Goal: Navigation & Orientation: Find specific page/section

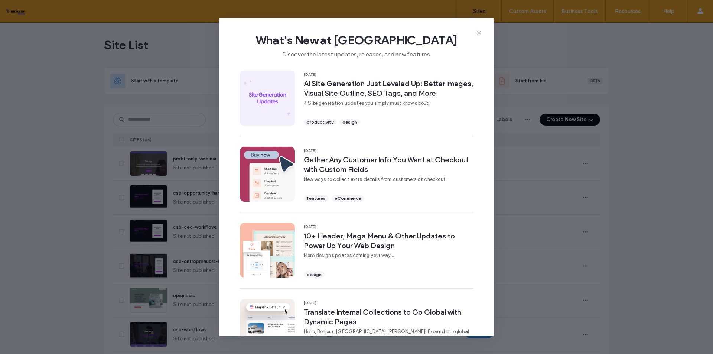
click at [475, 35] on span "What's New at Duda" at bounding box center [356, 40] width 251 height 15
click at [477, 34] on icon at bounding box center [479, 33] width 6 height 6
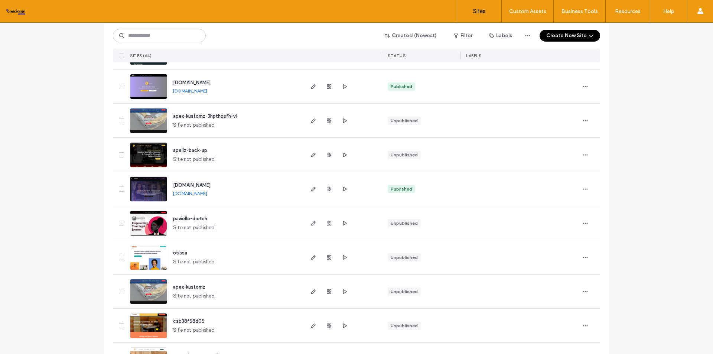
scroll to position [483, 0]
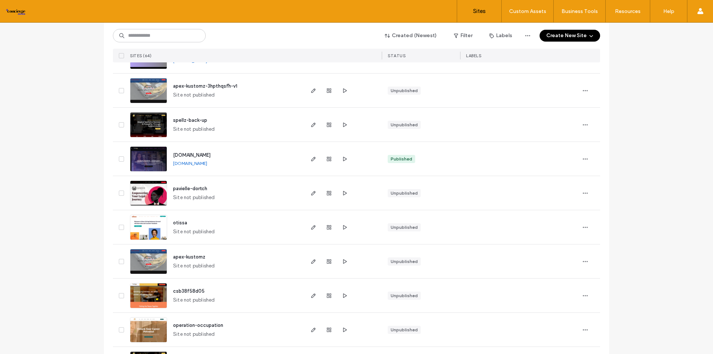
click at [211, 156] on span "www.conciergeofsmallbiz.com" at bounding box center [192, 155] width 38 height 6
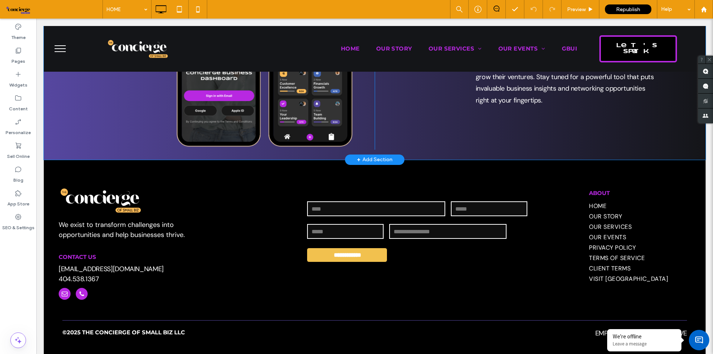
scroll to position [2662, 0]
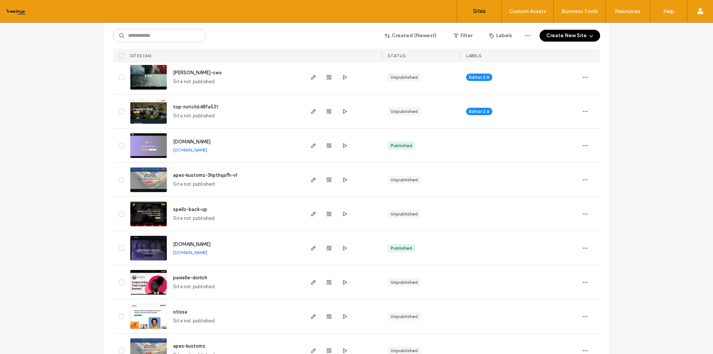
scroll to position [409, 0]
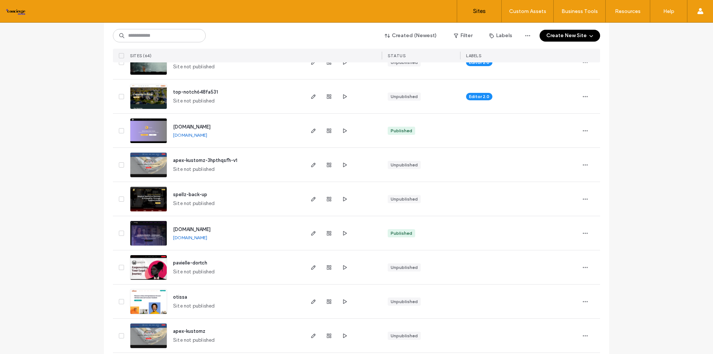
drag, startPoint x: 268, startPoint y: 233, endPoint x: 174, endPoint y: 231, distance: 94.4
click at [171, 230] on div "www.conciergeofsmallbiz.com www.conciergeofsmallbiz.com" at bounding box center [235, 233] width 136 height 34
drag, startPoint x: 172, startPoint y: 232, endPoint x: 184, endPoint y: 230, distance: 11.7
copy span "www.conciergeofsmallbiz.com"
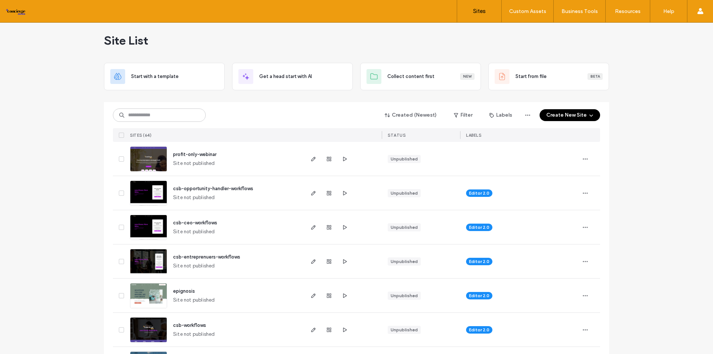
scroll to position [0, 0]
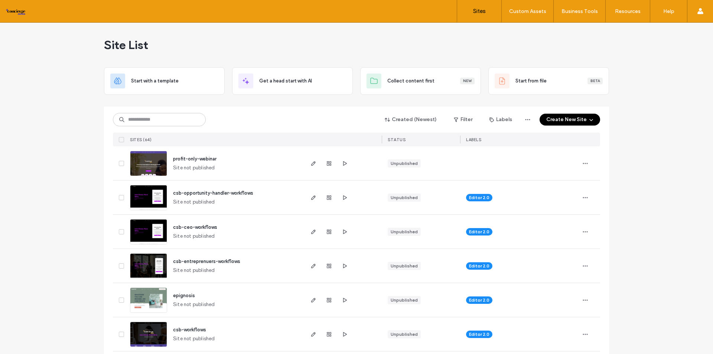
click at [211, 191] on span "csb-opportunity-handler-workflows" at bounding box center [213, 193] width 80 height 6
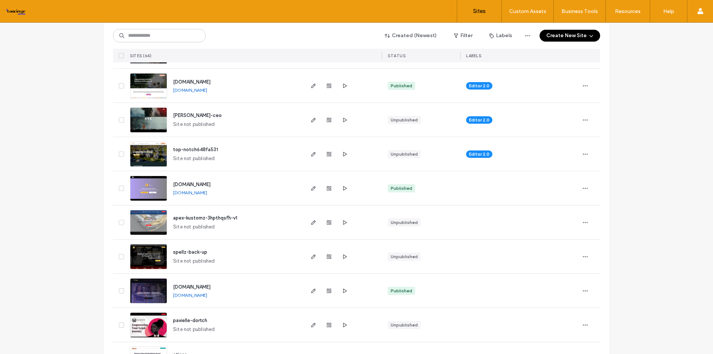
scroll to position [371, 0]
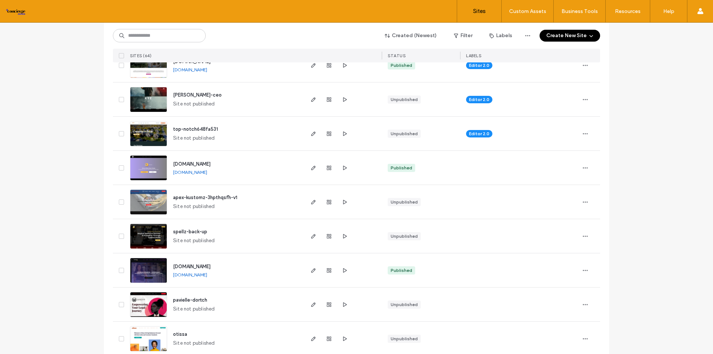
click at [211, 266] on span "www.conciergeofsmallbiz.com" at bounding box center [192, 267] width 38 height 6
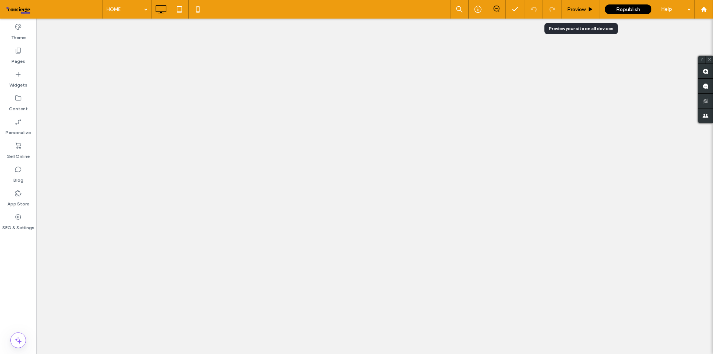
click at [576, 10] on span "Preview" at bounding box center [576, 9] width 19 height 6
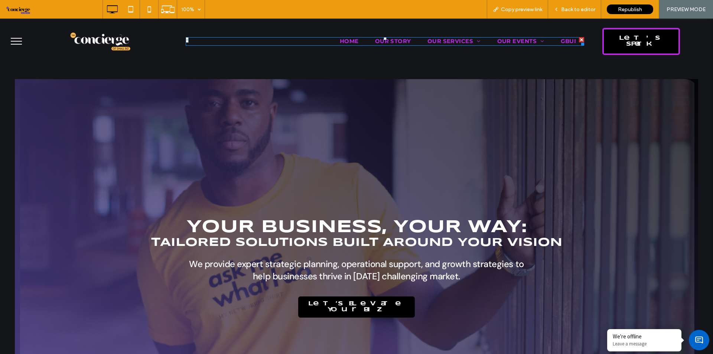
click at [401, 39] on span "OUR STORY" at bounding box center [393, 41] width 36 height 9
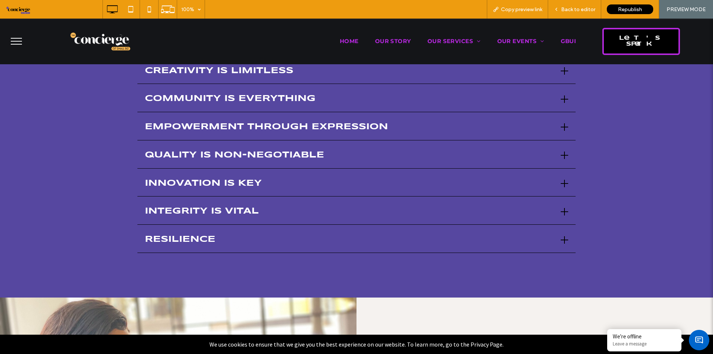
scroll to position [557, 0]
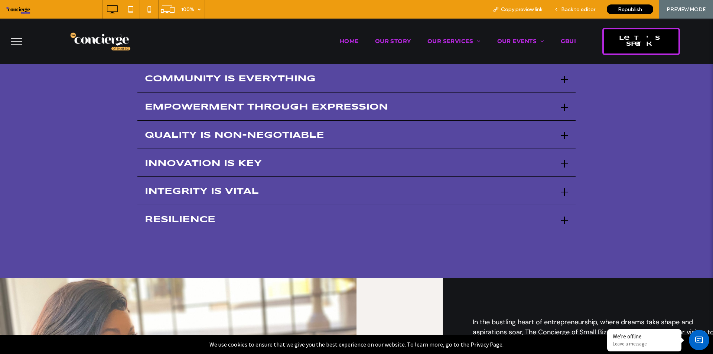
click at [243, 221] on div "Resilience" at bounding box center [350, 220] width 410 height 11
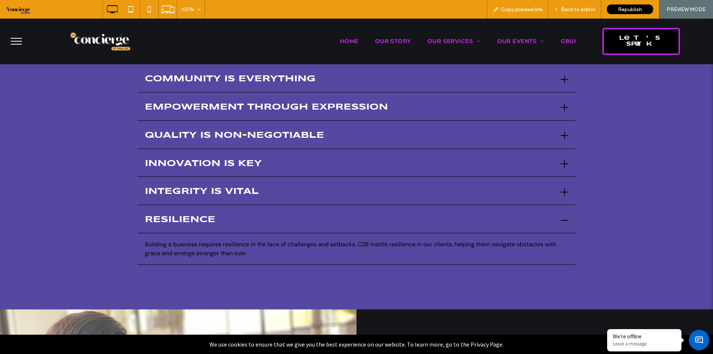
click at [243, 221] on div "Resilience" at bounding box center [350, 220] width 410 height 11
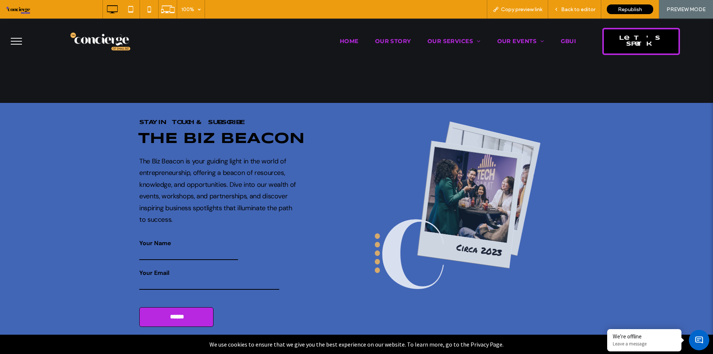
scroll to position [1486, 0]
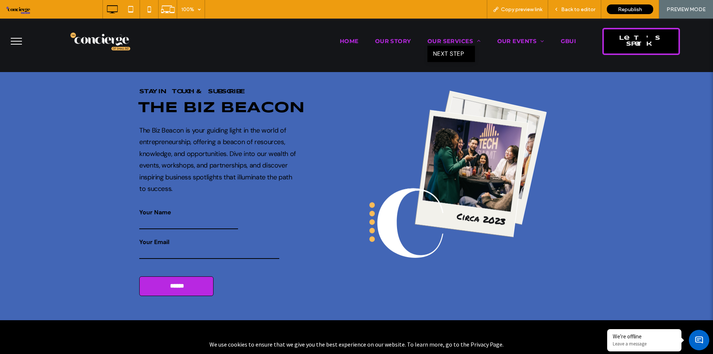
click at [450, 54] on span "NEXT STEP" at bounding box center [448, 53] width 31 height 9
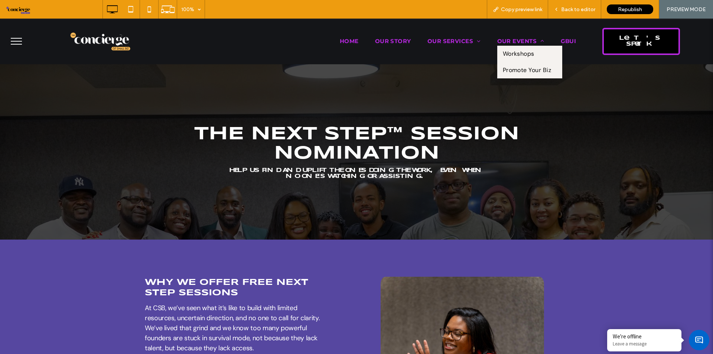
click at [512, 40] on span "OUR EVENTS" at bounding box center [520, 41] width 47 height 9
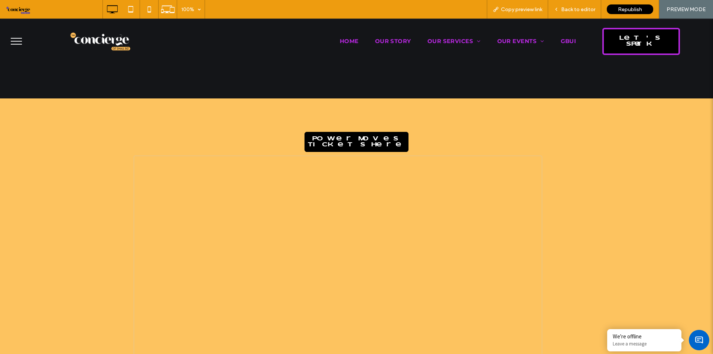
scroll to position [186, 0]
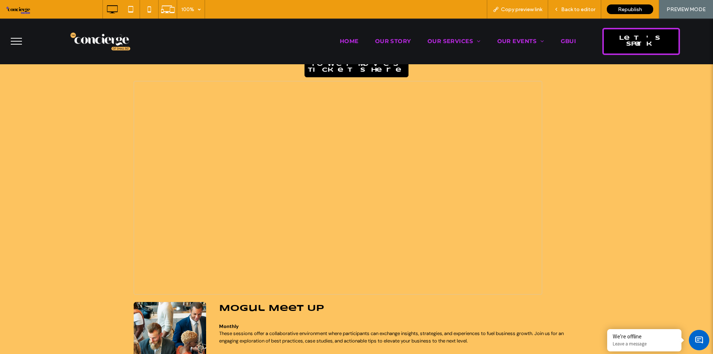
click at [340, 40] on span "HOME" at bounding box center [349, 41] width 19 height 9
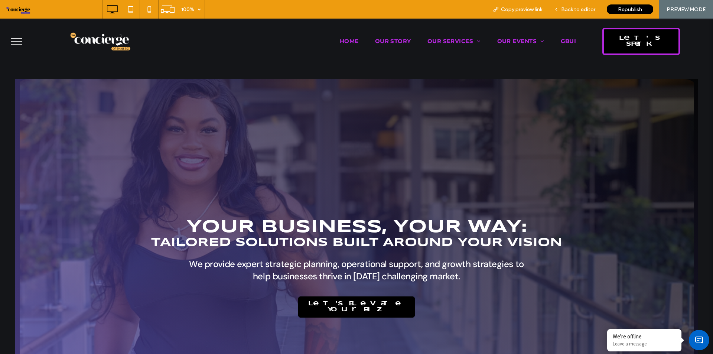
click at [13, 44] on span "menu" at bounding box center [16, 44] width 11 height 1
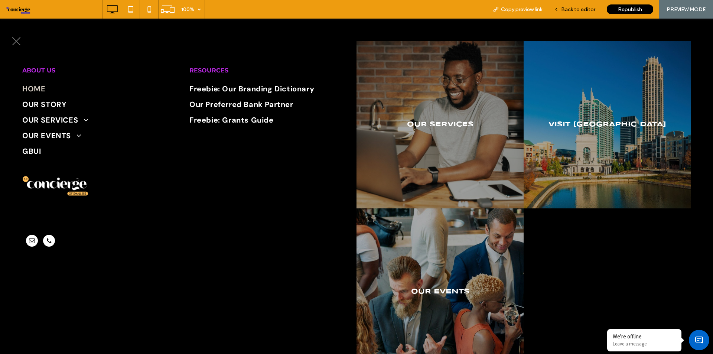
click at [563, 9] on span "Back to editor" at bounding box center [578, 9] width 34 height 6
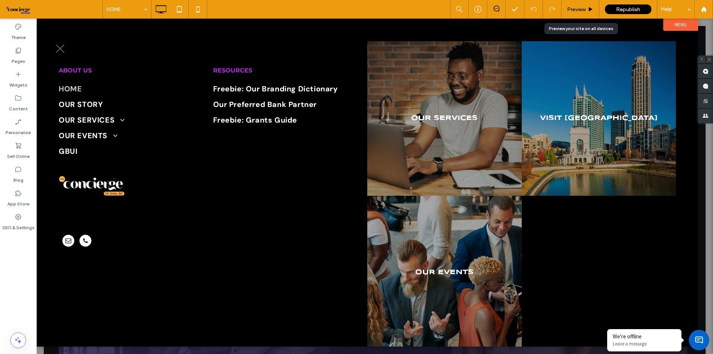
click at [581, 11] on span "Preview" at bounding box center [576, 9] width 19 height 6
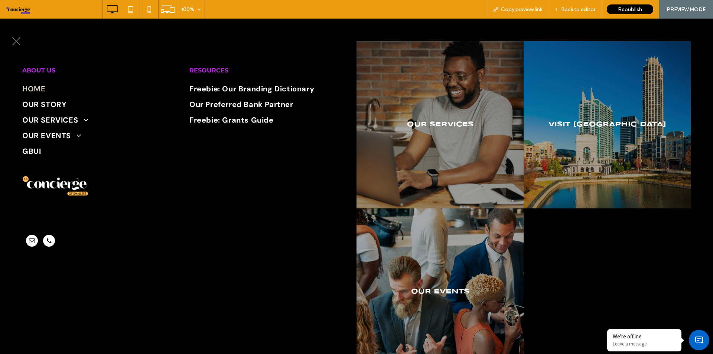
click at [468, 78] on link at bounding box center [440, 124] width 177 height 177
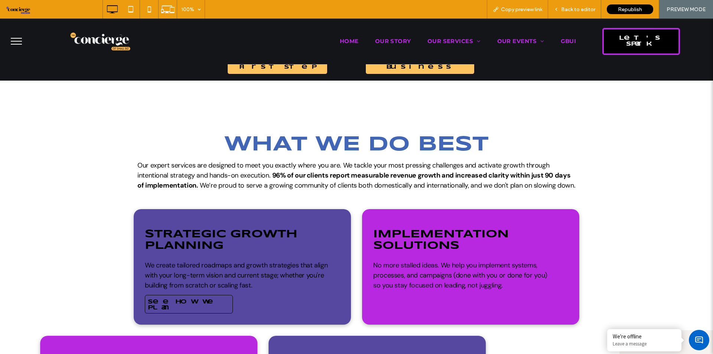
scroll to position [817, 0]
